Goal: Contribute content: Add original content to the website for others to see

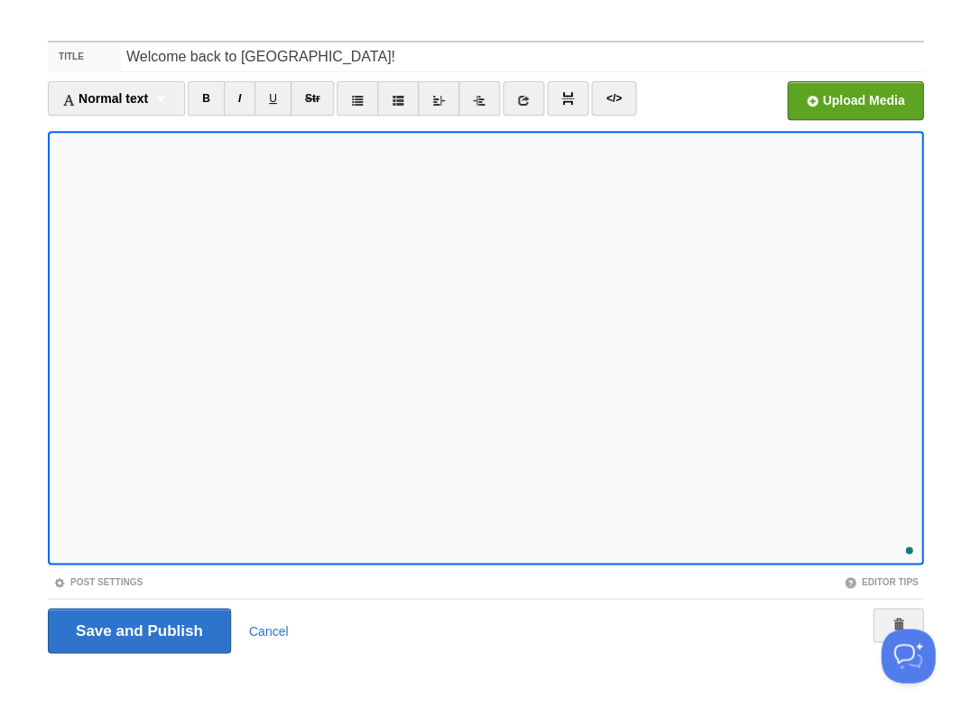
scroll to position [419, 0]
click at [137, 628] on input "Save and Publish" at bounding box center [139, 630] width 183 height 45
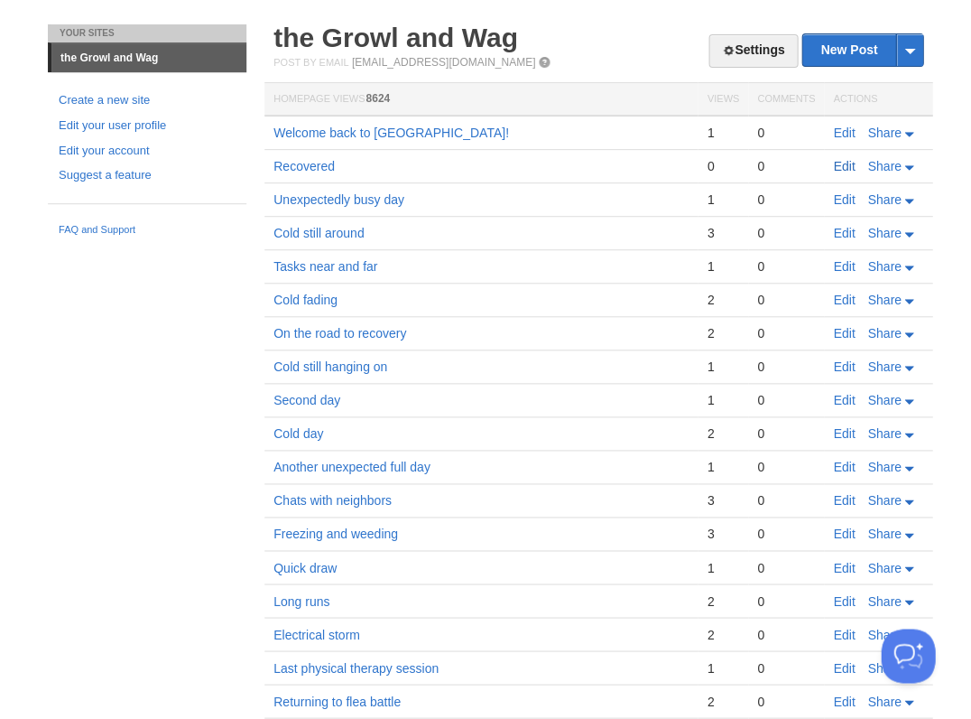
click at [845, 163] on link "Edit" at bounding box center [844, 166] width 22 height 14
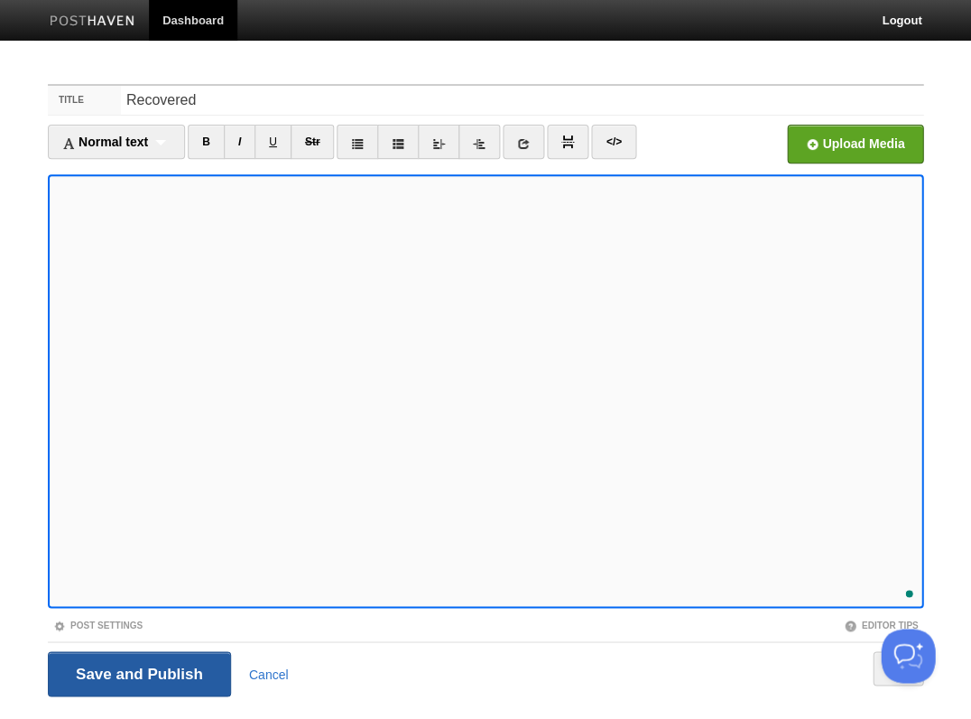
click at [181, 669] on input "Save and Publish" at bounding box center [139, 673] width 183 height 45
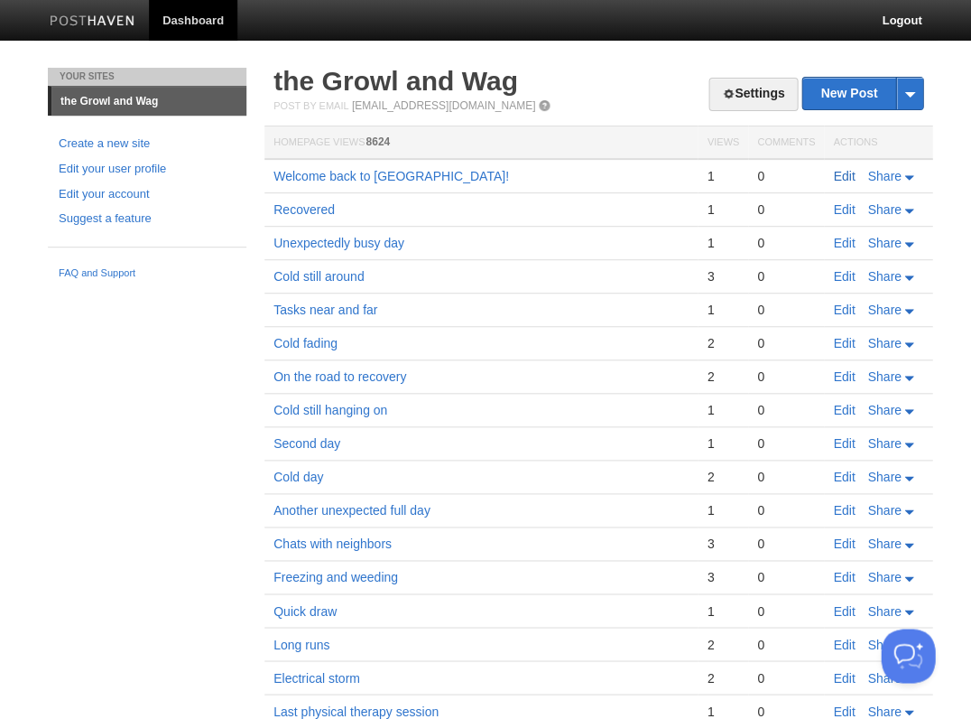
click at [845, 173] on link "Edit" at bounding box center [844, 176] width 22 height 14
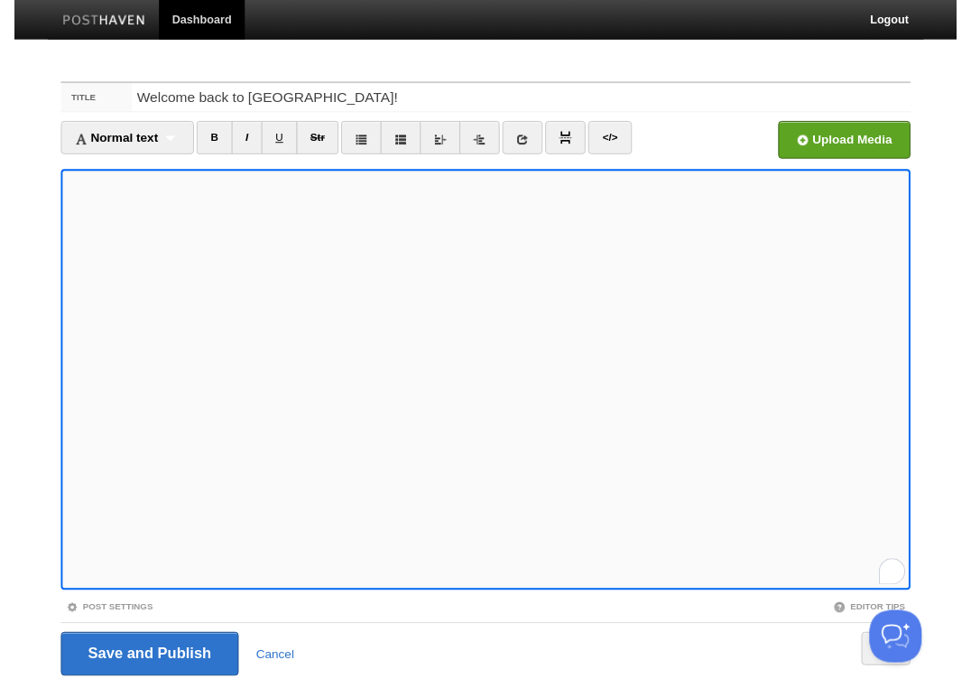
scroll to position [43, 0]
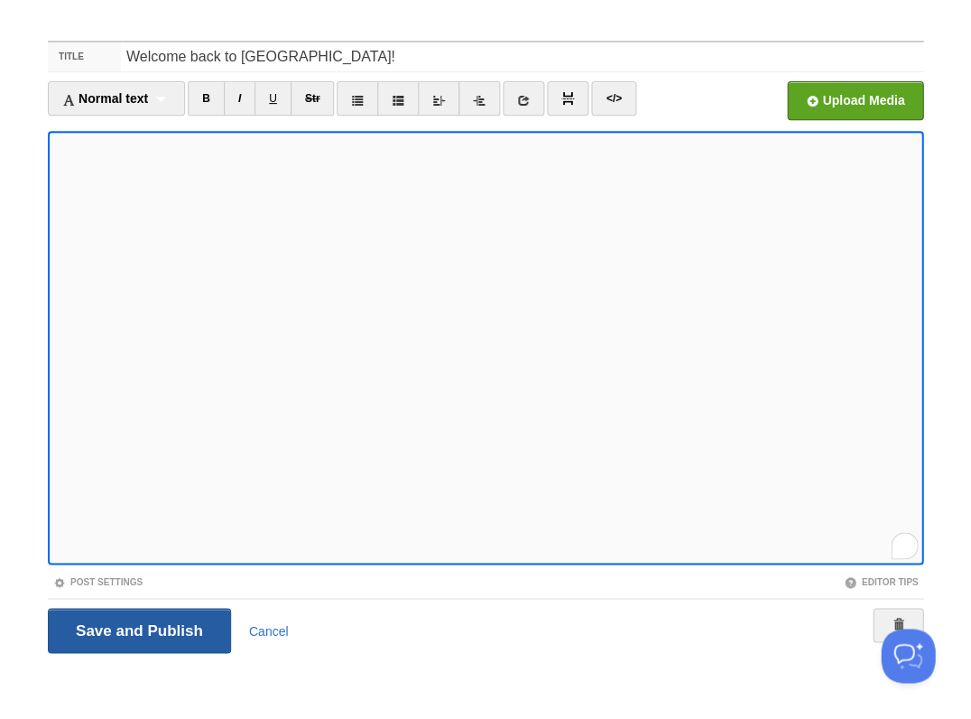
click at [137, 628] on input "Save and Publish" at bounding box center [139, 630] width 183 height 45
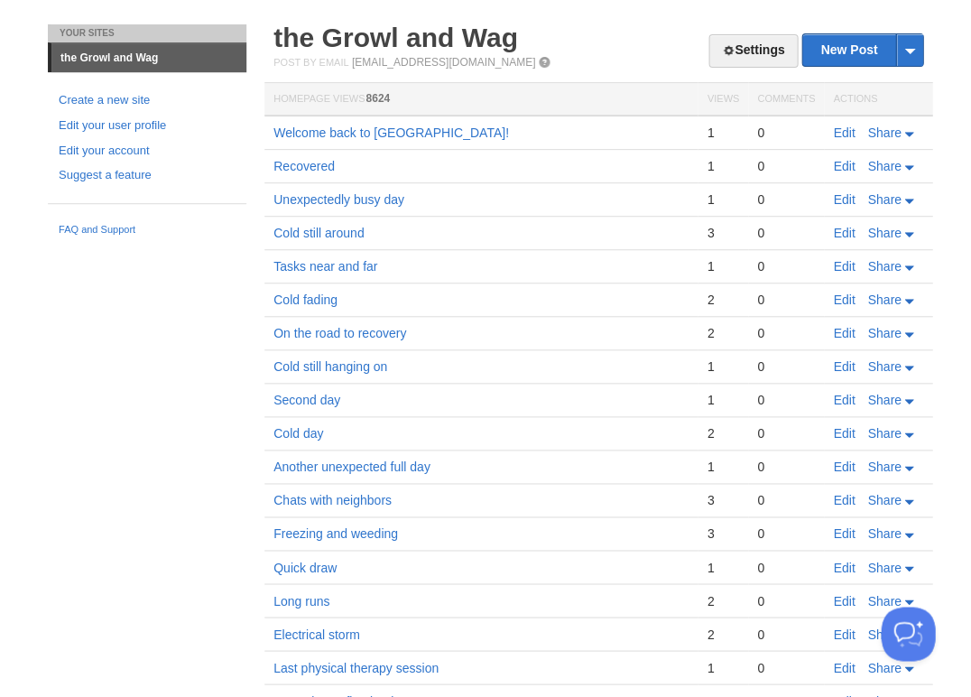
click at [834, 126] on link "Edit" at bounding box center [844, 132] width 22 height 14
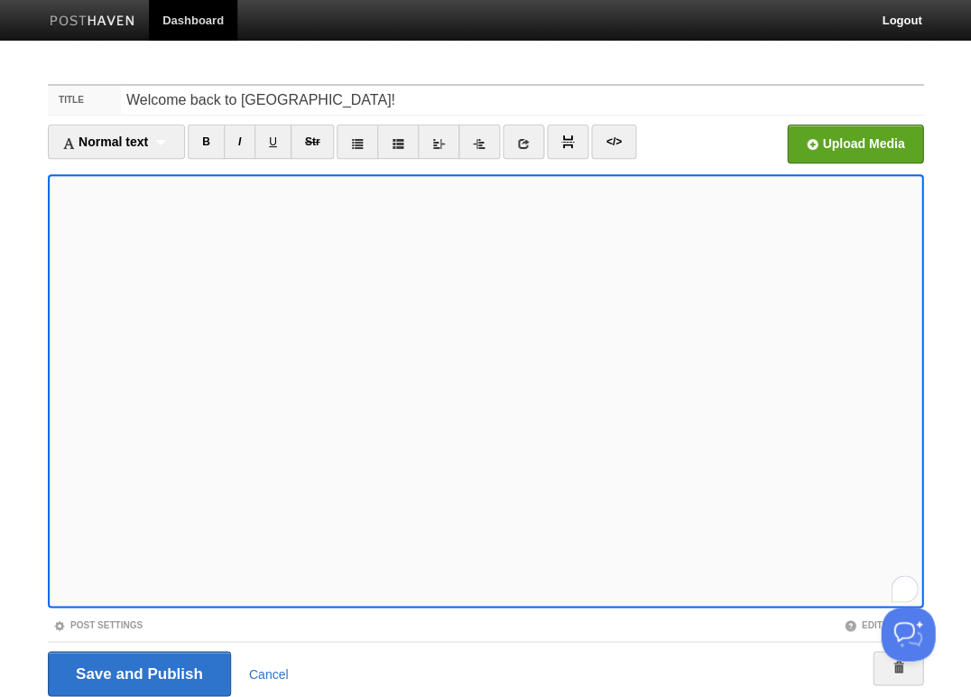
scroll to position [469, 0]
click at [137, 672] on input "Save and Publish" at bounding box center [139, 673] width 183 height 45
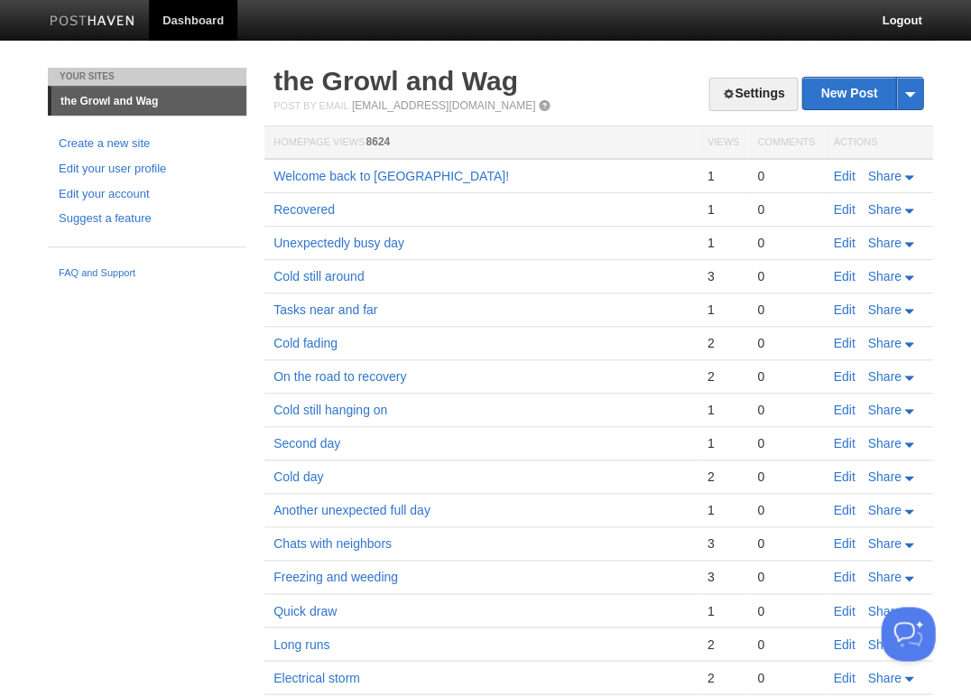
click at [847, 172] on link "Edit" at bounding box center [844, 176] width 22 height 14
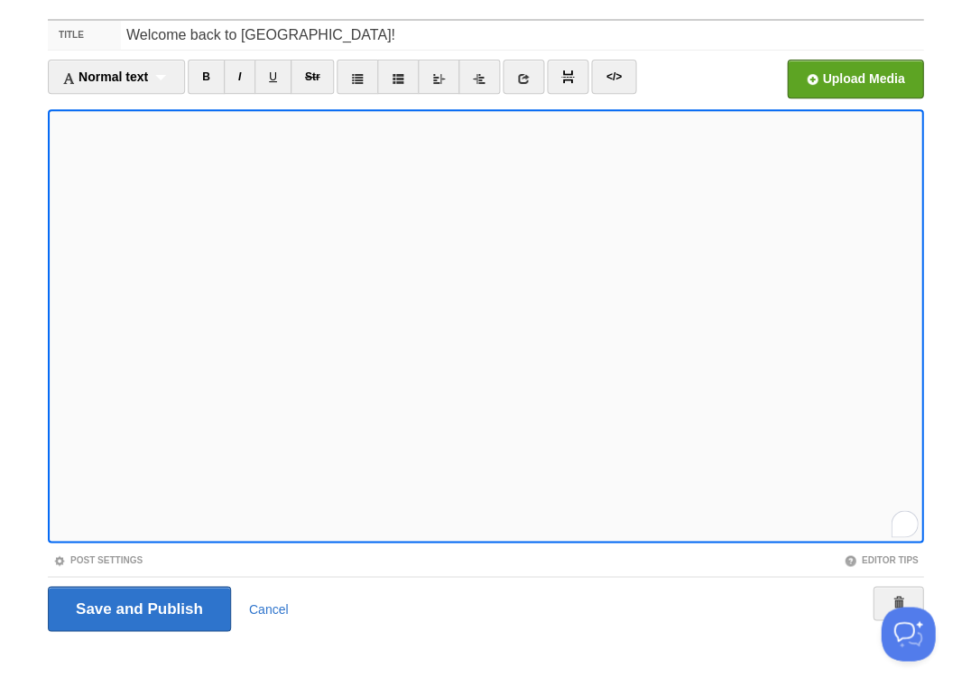
scroll to position [395, 0]
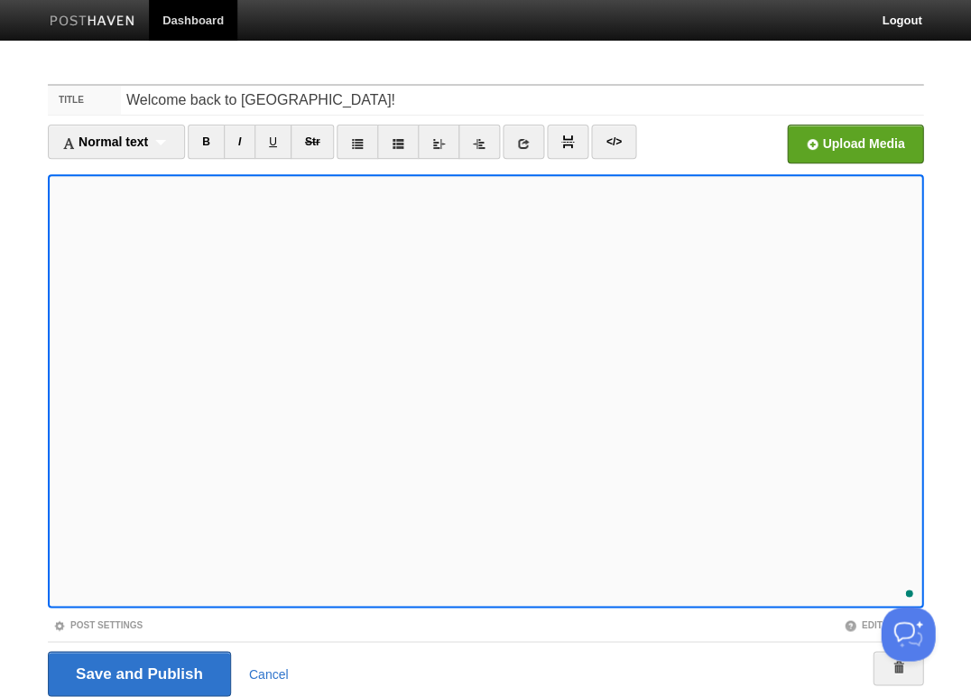
scroll to position [621, 0]
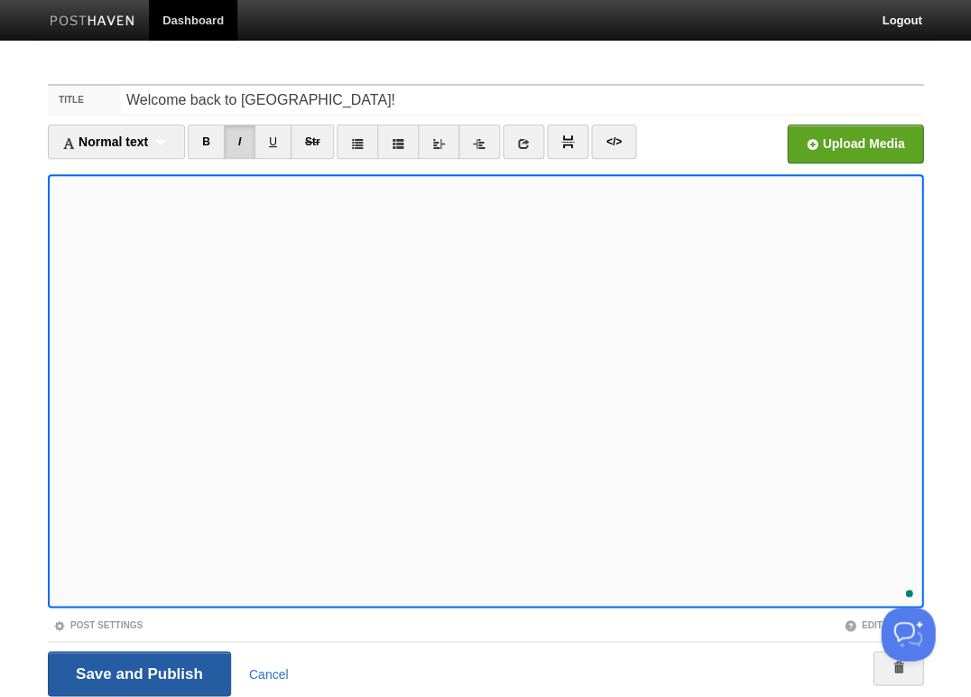
click at [137, 672] on input "Save and Publish" at bounding box center [139, 673] width 183 height 45
